Goal: Task Accomplishment & Management: Manage account settings

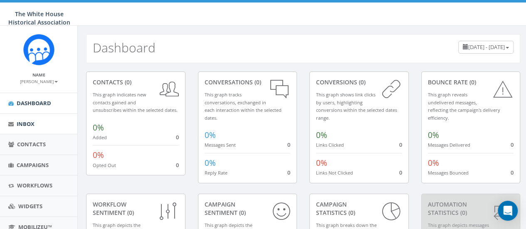
scroll to position [71, 0]
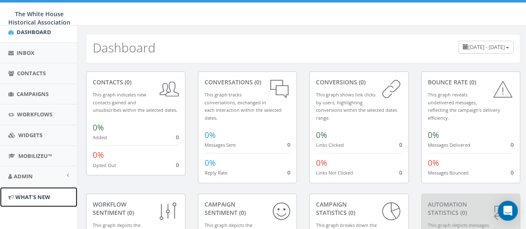
click at [32, 198] on span "What's New" at bounding box center [32, 196] width 35 height 7
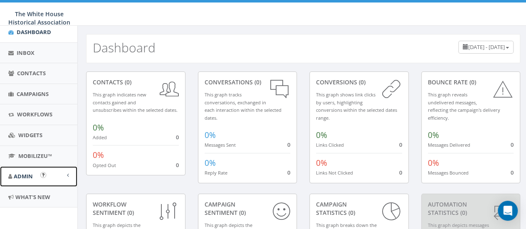
click at [30, 175] on span "Admin" at bounding box center [23, 176] width 19 height 7
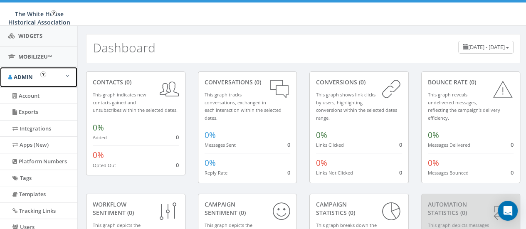
scroll to position [173, 0]
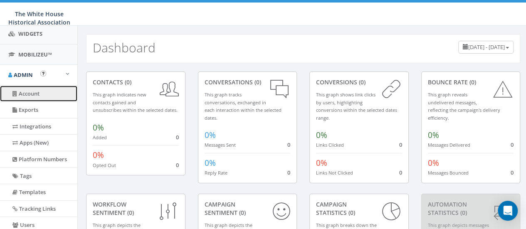
click at [37, 94] on link "Account" at bounding box center [38, 94] width 77 height 16
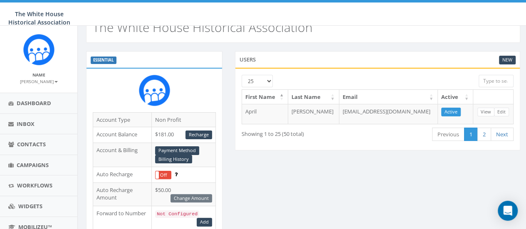
scroll to position [21, 0]
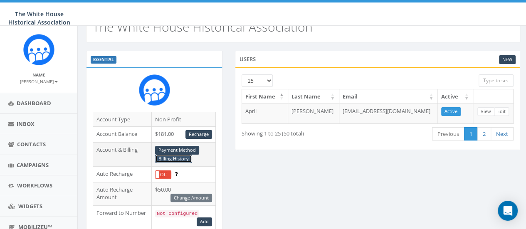
click at [180, 158] on link "Billing History" at bounding box center [173, 159] width 37 height 9
